Goal: Find specific page/section

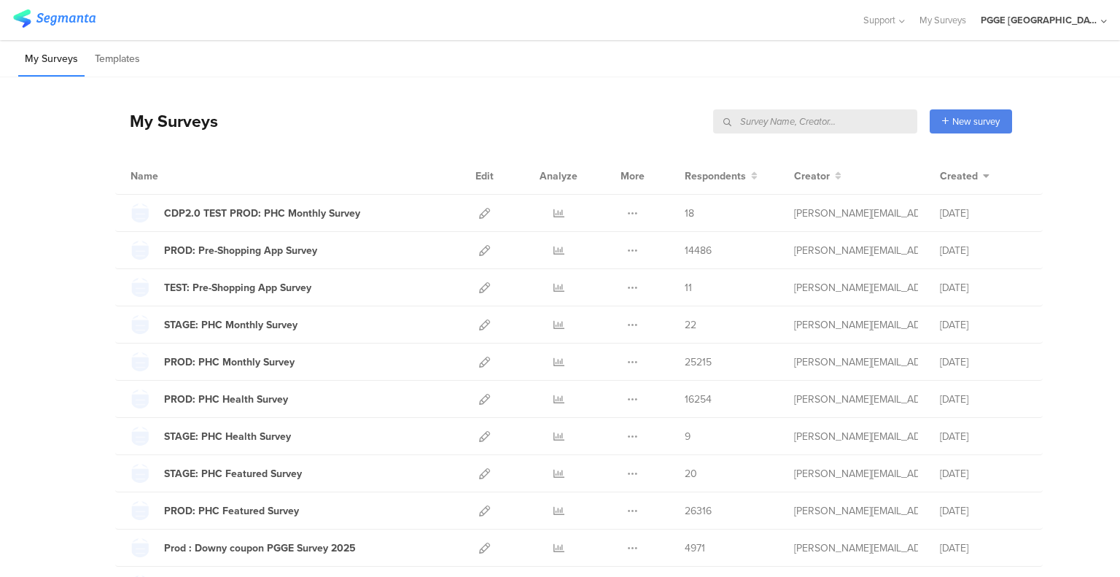
click at [843, 123] on input "text" at bounding box center [815, 121] width 204 height 24
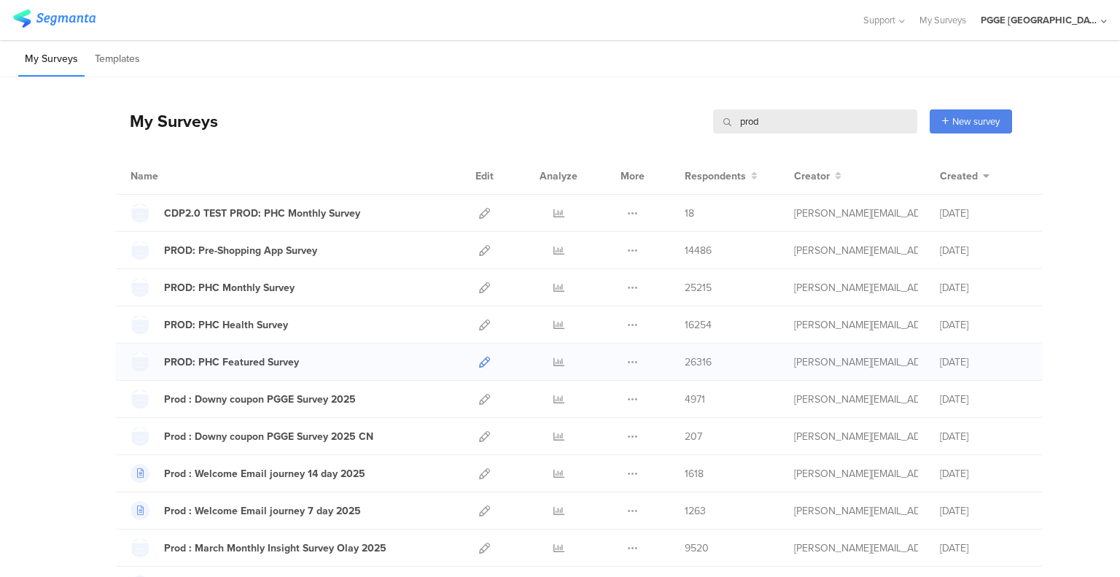
type input "prod"
click at [479, 358] on icon at bounding box center [484, 362] width 11 height 11
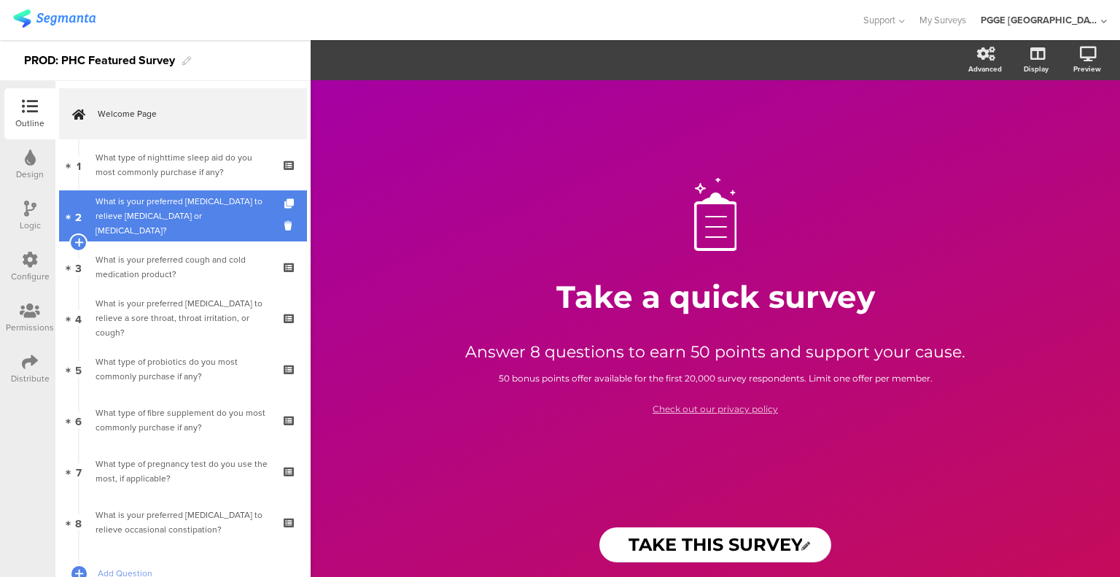
click at [199, 210] on div "What is your preferred antacid to relieve indigestion or heartburn?" at bounding box center [183, 216] width 174 height 44
